Goal: Information Seeking & Learning: Learn about a topic

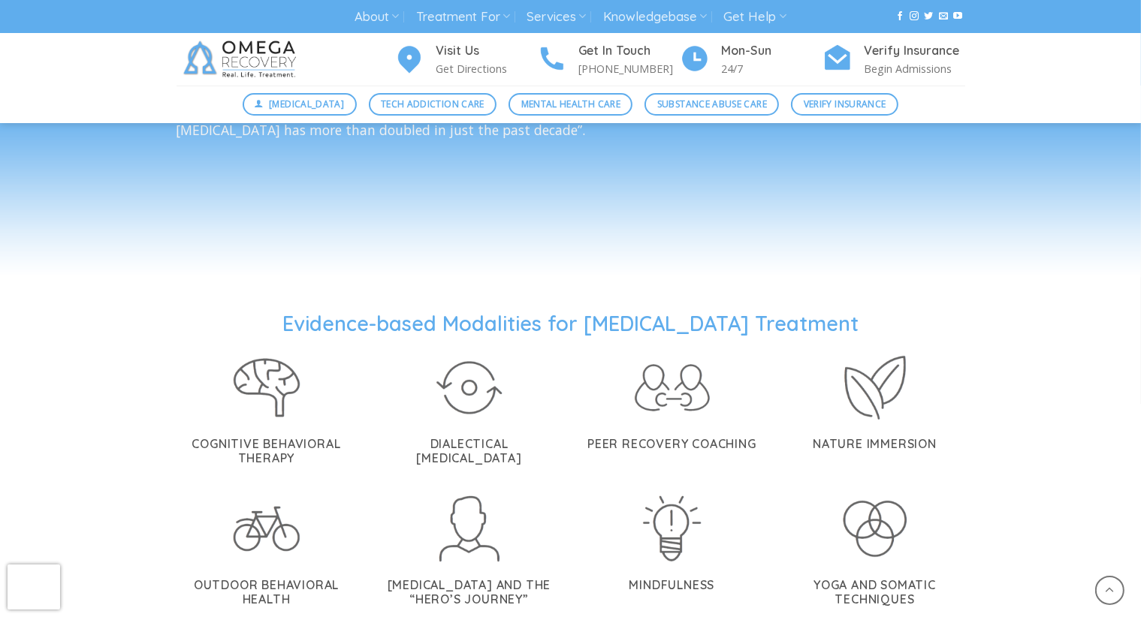
scroll to position [2619, 0]
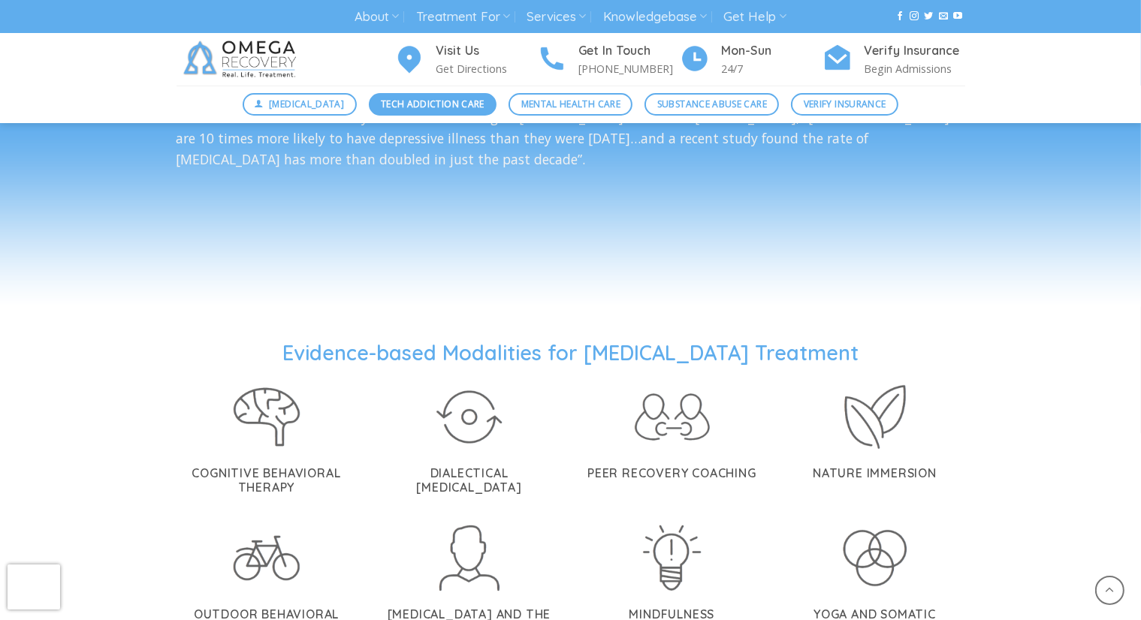
click at [430, 109] on span "Tech Addiction Care" at bounding box center [433, 104] width 104 height 14
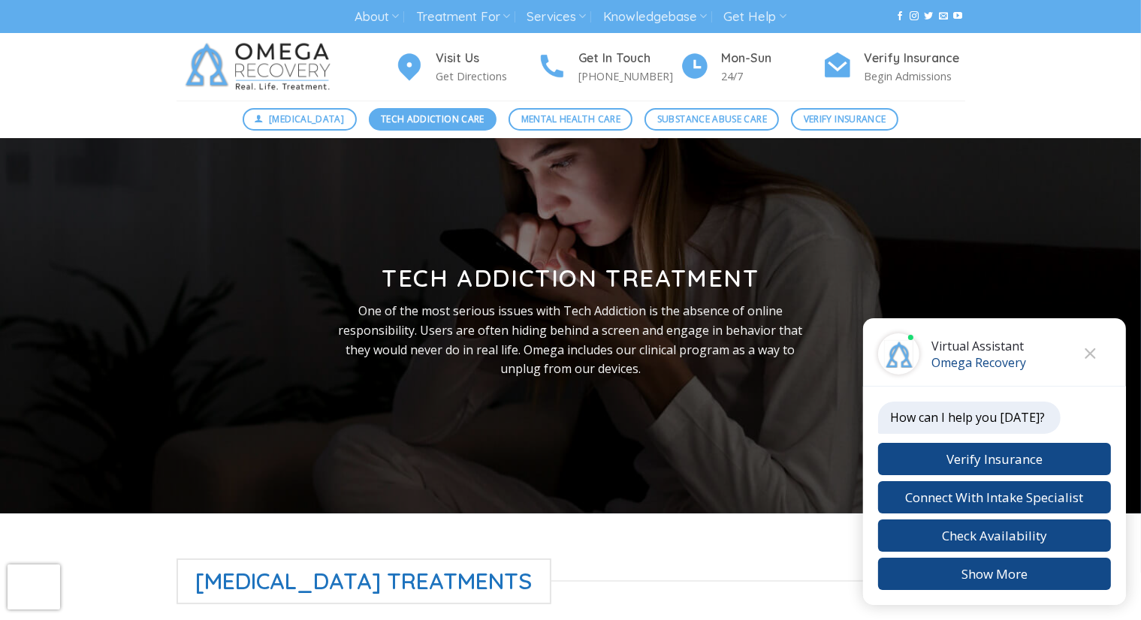
click at [430, 109] on link "Tech Addiction Care" at bounding box center [433, 119] width 128 height 23
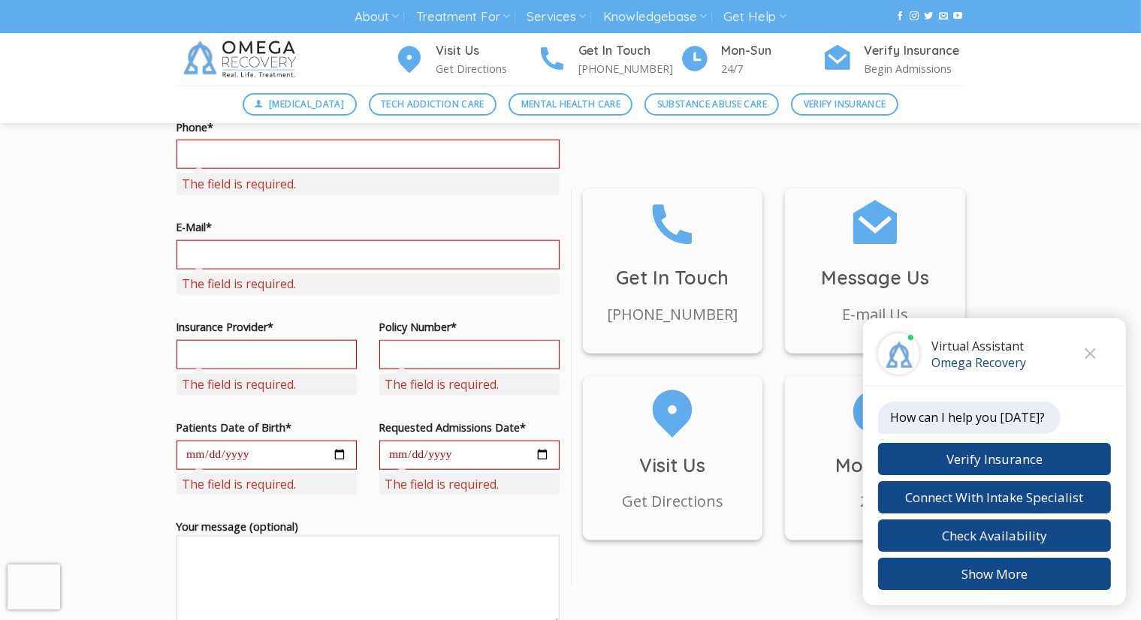
scroll to position [1649, 0]
